Goal: Transaction & Acquisition: Purchase product/service

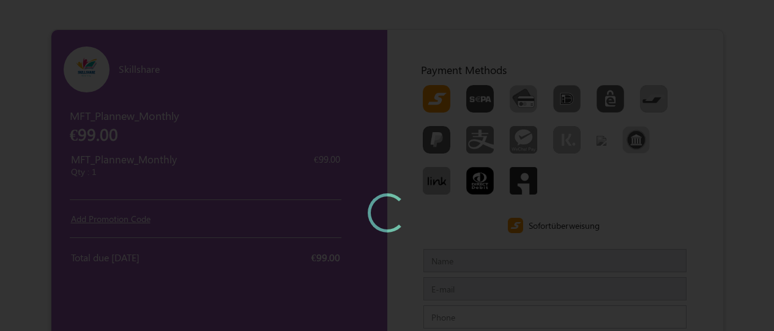
type input "MFTTestCustomerSep"
type input "[EMAIL_ADDRESS][DOMAIN_NAME]"
type input "7373968085"
type input "600073"
type input "[GEOGRAPHIC_DATA]"
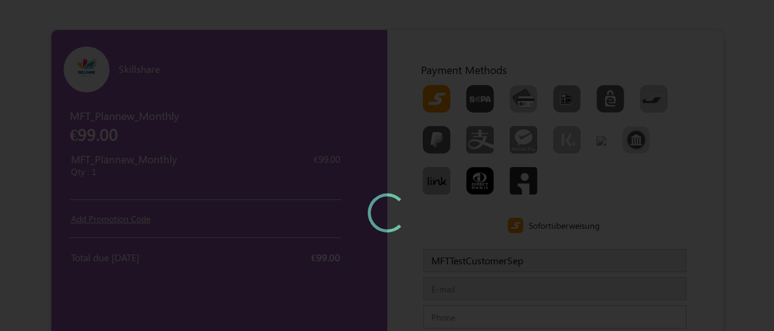
type input "[GEOGRAPHIC_DATA]"
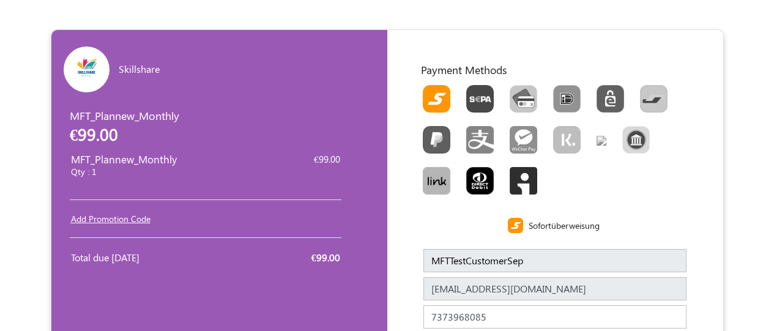
scroll to position [205, 0]
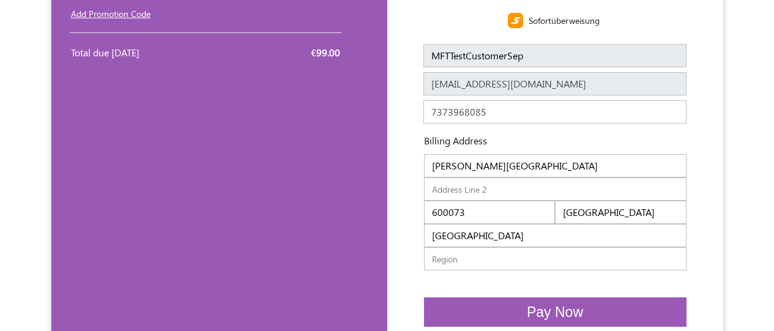
type input "[PERSON_NAME][GEOGRAPHIC_DATA]"
type input "600073600100"
type input "Chennaichennai"
type input "IndiaIndia"
click at [555, 312] on span "Pay Now" at bounding box center [555, 312] width 56 height 16
